Goal: Ask a question

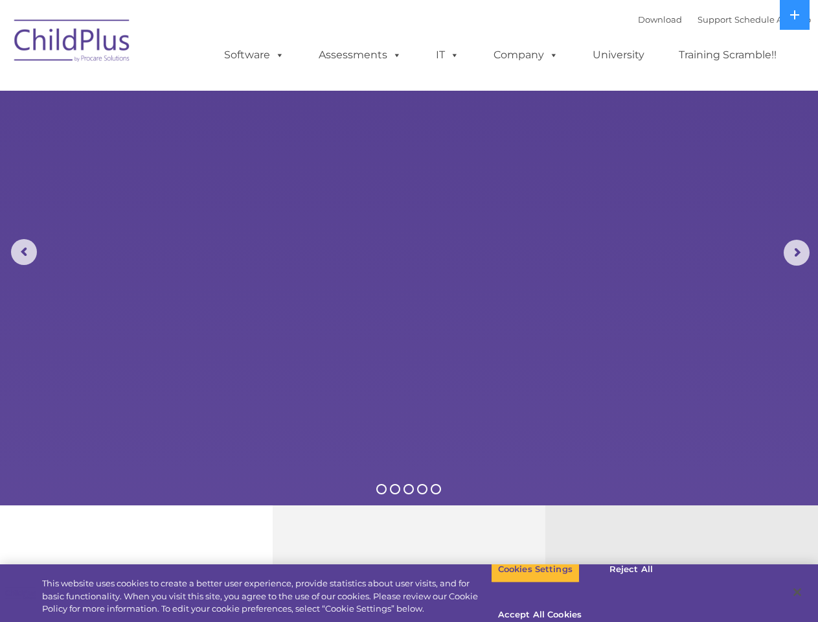
select select "MEDIUM"
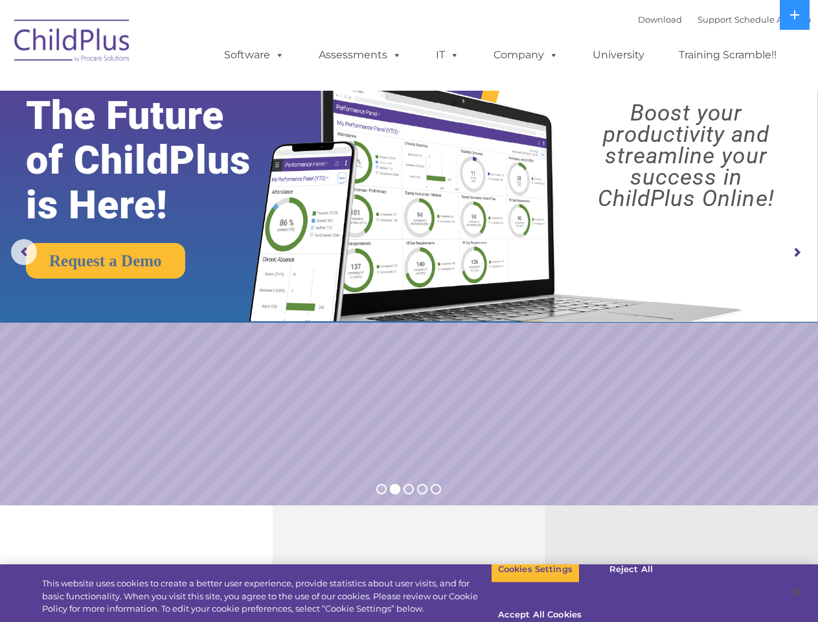
click at [409, 311] on img at bounding box center [492, 182] width 513 height 278
click at [277, 54] on span at bounding box center [277, 55] width 14 height 12
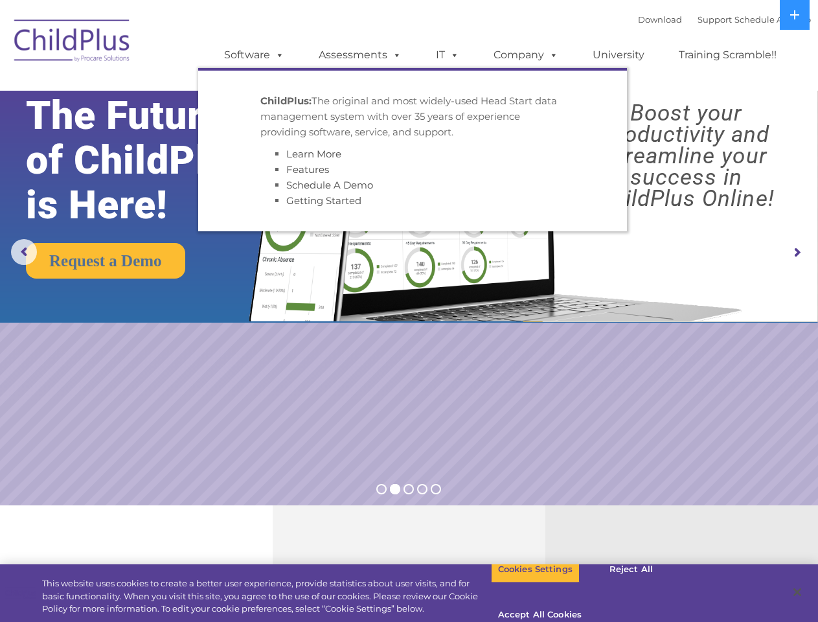
click at [394, 54] on span at bounding box center [394, 55] width 14 height 12
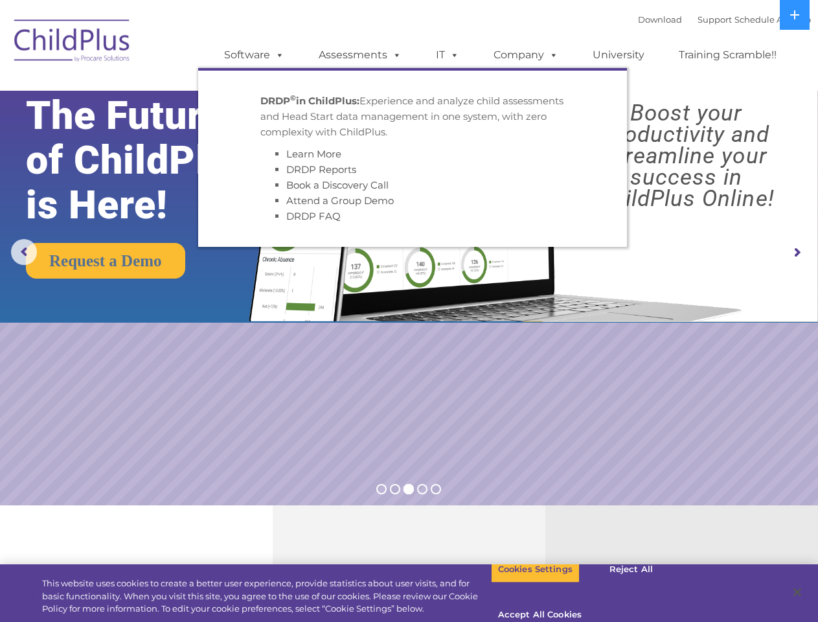
click at [447, 55] on span at bounding box center [452, 55] width 14 height 12
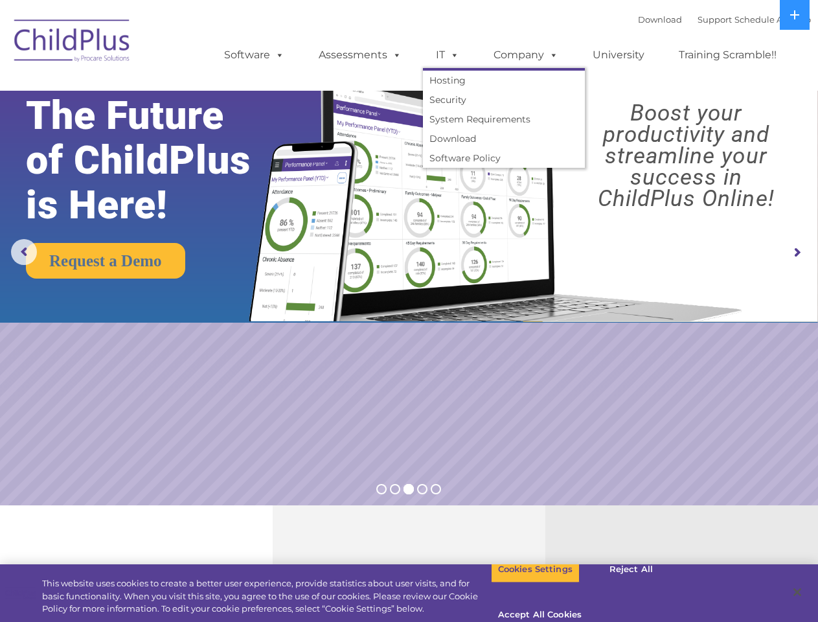
click at [452, 54] on span at bounding box center [452, 55] width 14 height 12
